Goal: Task Accomplishment & Management: Manage account settings

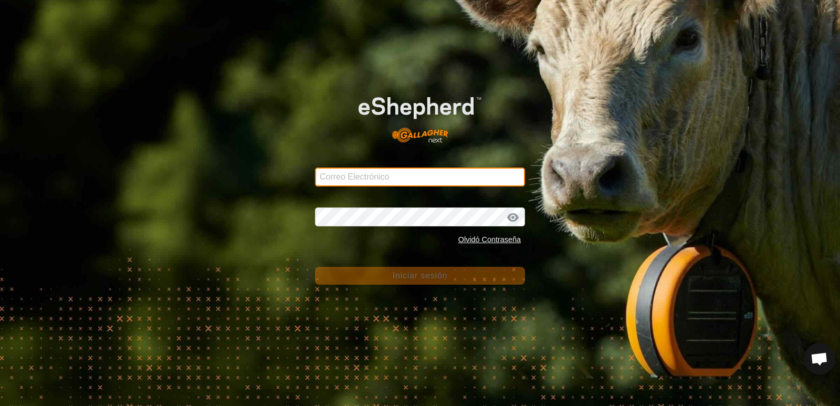
type input "j-fernandez@correoganadero.es"
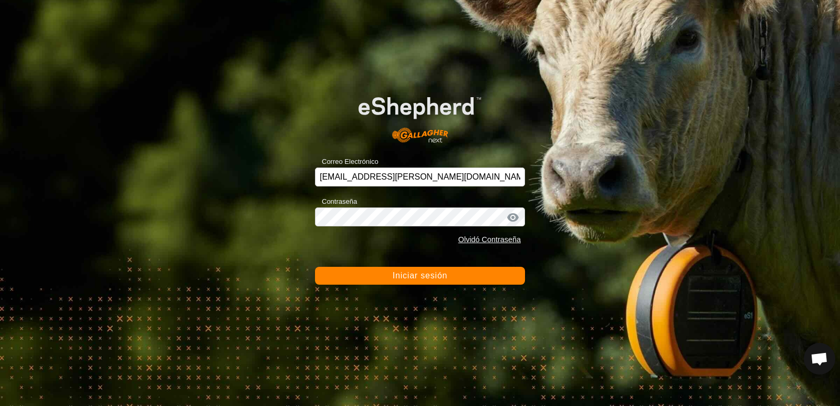
click at [411, 275] on font "Iniciar sesión" at bounding box center [420, 275] width 55 height 9
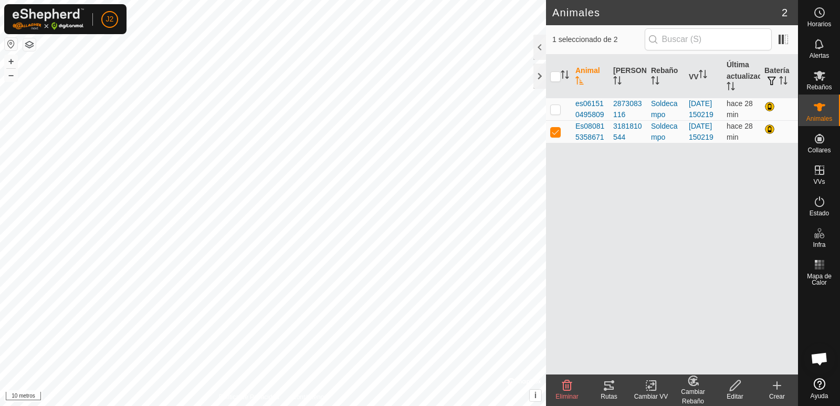
click at [608, 387] on icon at bounding box center [608, 385] width 13 height 13
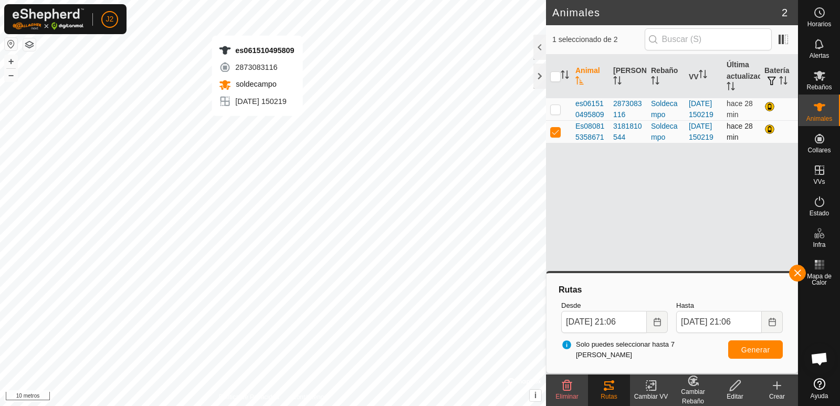
checkbox input "true"
checkbox input "false"
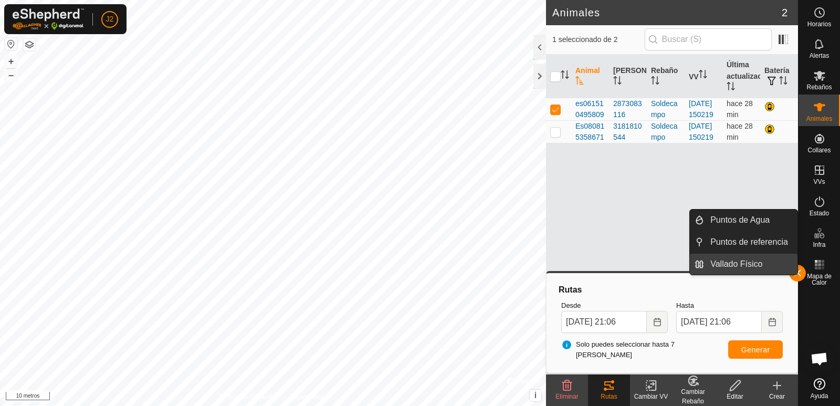
click at [796, 273] on link "Vallado Físico" at bounding box center [750, 263] width 93 height 21
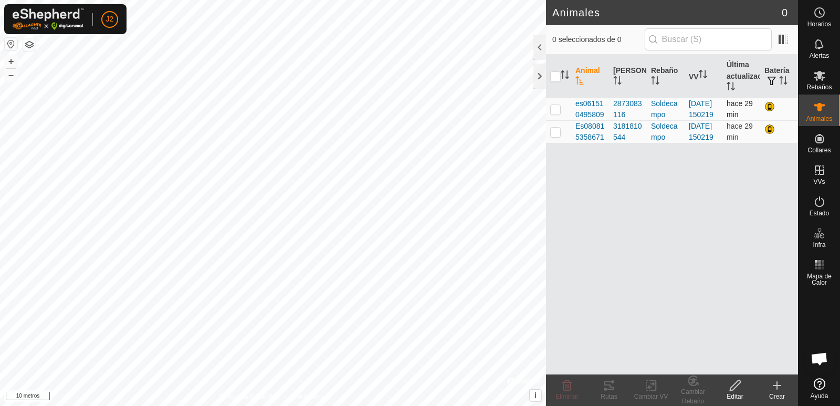
click at [553, 113] on p-checkbox at bounding box center [555, 109] width 10 height 8
checkbox input "true"
click at [609, 384] on icon at bounding box center [608, 385] width 9 height 8
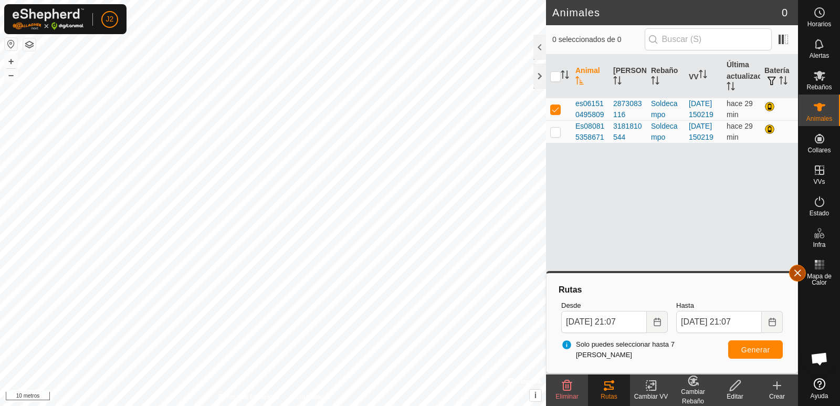
click at [797, 275] on button "button" at bounding box center [797, 272] width 17 height 17
